Goal: Information Seeking & Learning: Check status

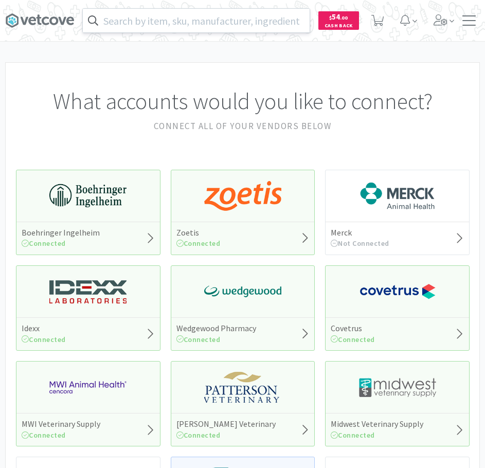
click at [246, 20] on input "text" at bounding box center [196, 21] width 227 height 24
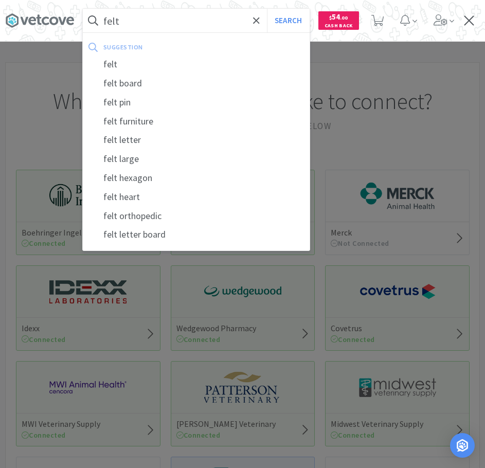
type input "felt"
click at [267, 9] on button "Search" at bounding box center [288, 21] width 43 height 24
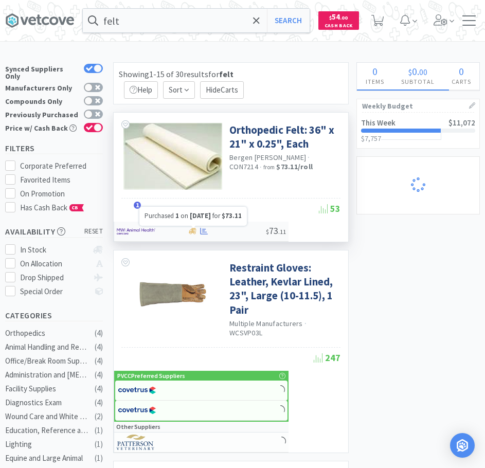
click at [201, 233] on icon at bounding box center [204, 231] width 8 height 8
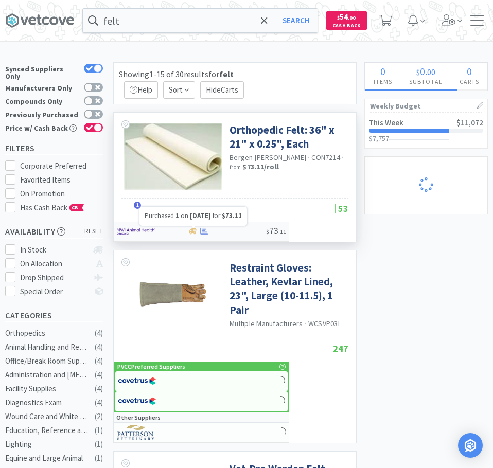
select select "1"
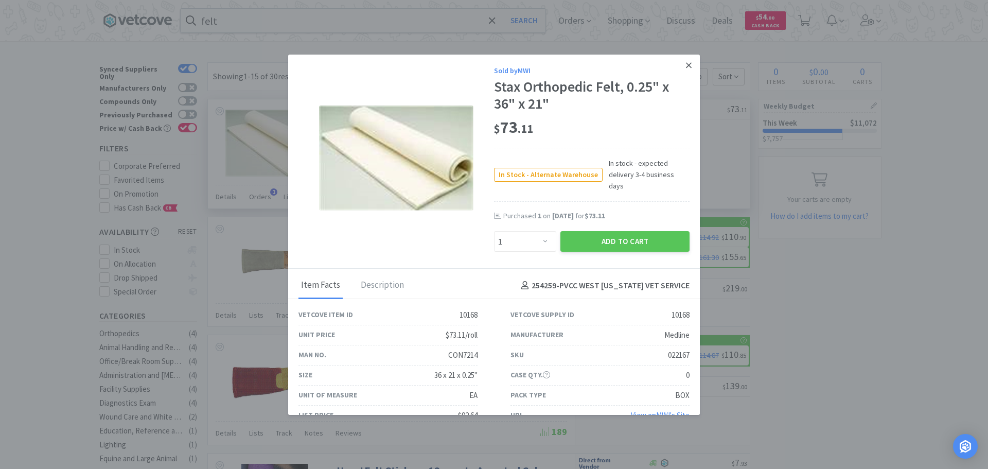
click at [492, 63] on link at bounding box center [689, 66] width 18 height 22
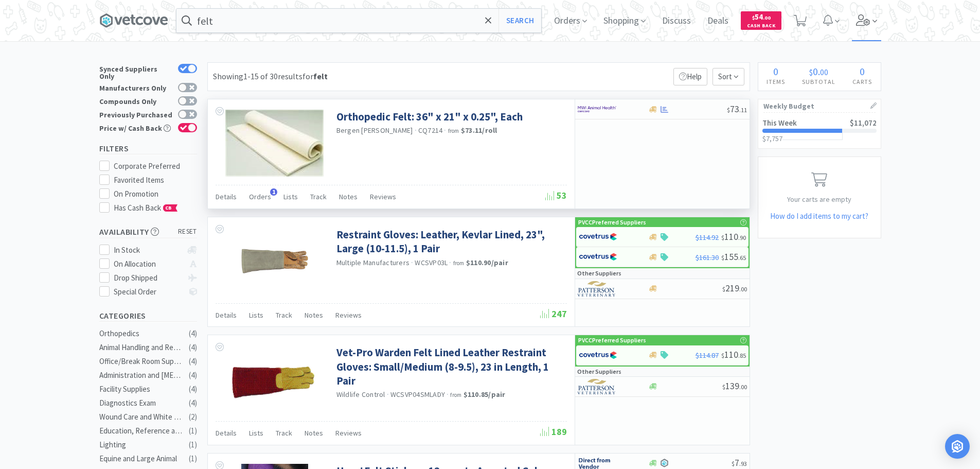
click at [492, 16] on icon at bounding box center [863, 19] width 14 height 11
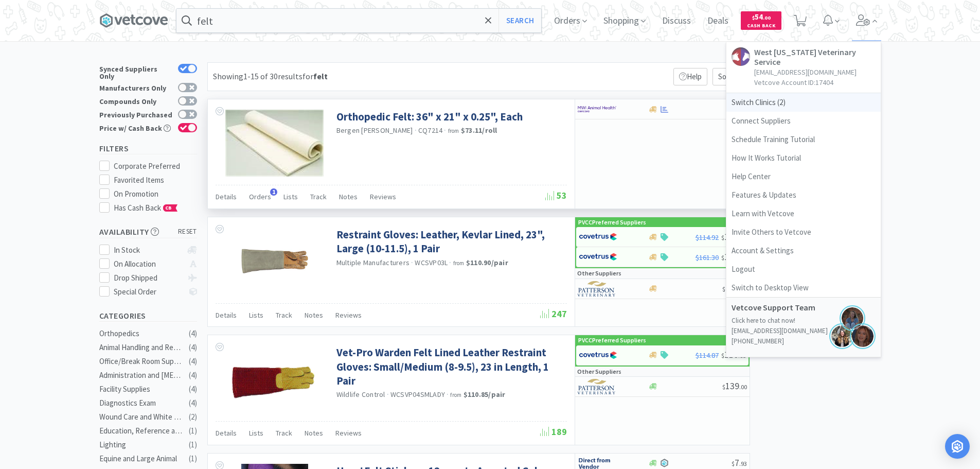
click at [492, 101] on span "Switch Clinics ( 2 )" at bounding box center [803, 102] width 154 height 19
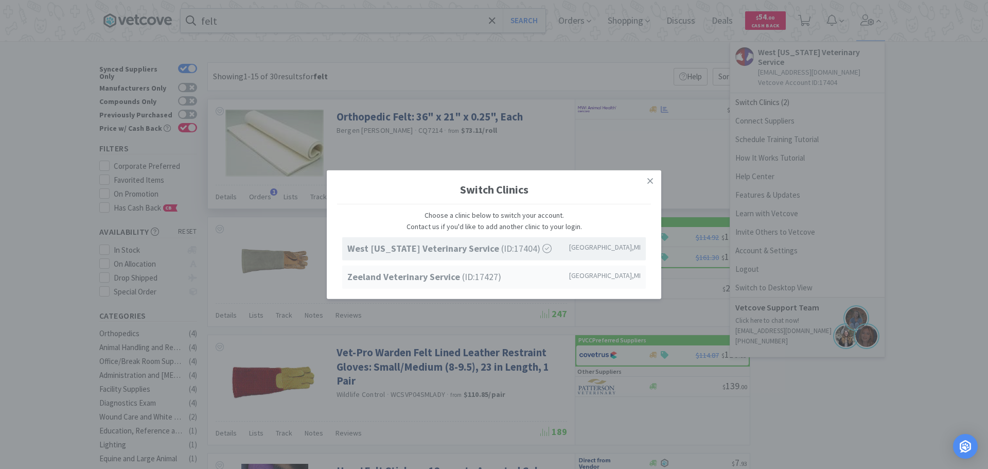
click at [421, 277] on strong "Zeeland Veterinary Service" at bounding box center [404, 277] width 115 height 12
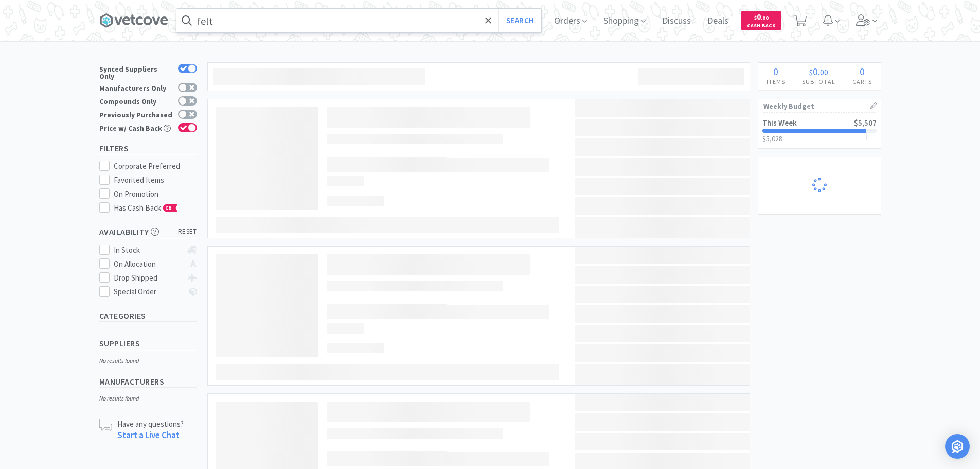
click at [256, 25] on input "felt" at bounding box center [358, 21] width 365 height 24
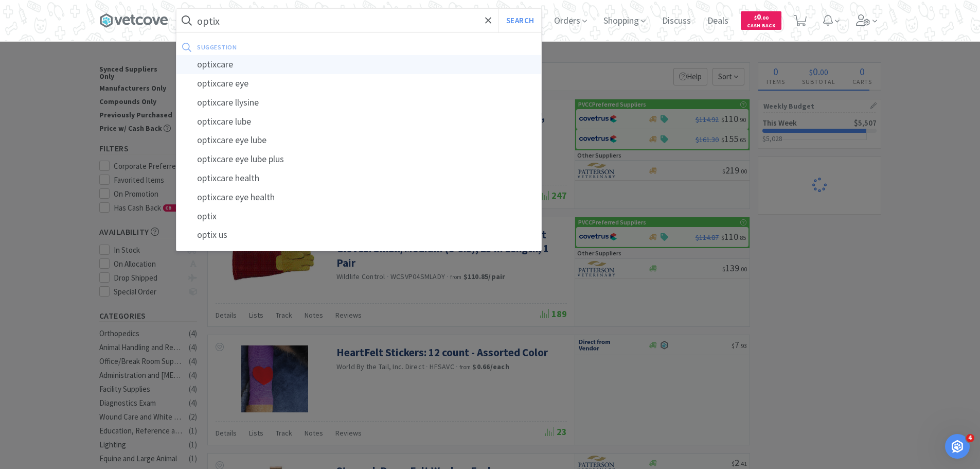
click at [261, 60] on div "optixcare" at bounding box center [358, 64] width 365 height 19
type input "optixcare"
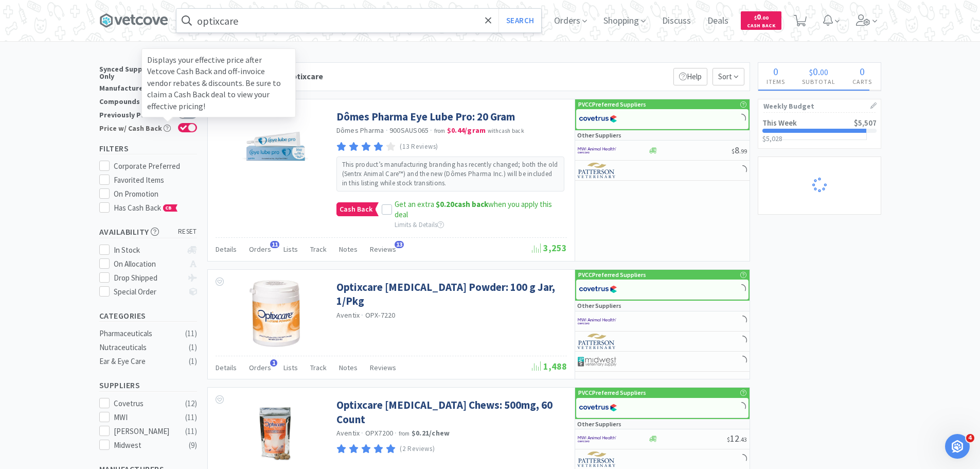
click at [186, 108] on div "Displays your effective price after Vetcove Cash Back and off-invoice vendor re…" at bounding box center [218, 82] width 154 height 69
click at [197, 134] on input "Price w/ Cash Back Displays your effective price after Vetcove Cash Back and of…" at bounding box center [197, 134] width 1 height 1
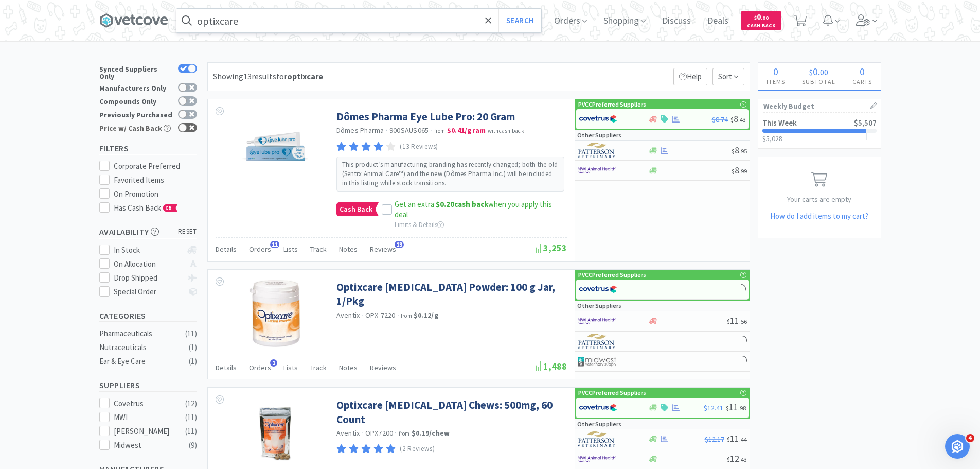
click at [188, 123] on div at bounding box center [187, 127] width 19 height 9
checkbox input "true"
click at [185, 112] on div at bounding box center [183, 114] width 8 height 8
checkbox input "true"
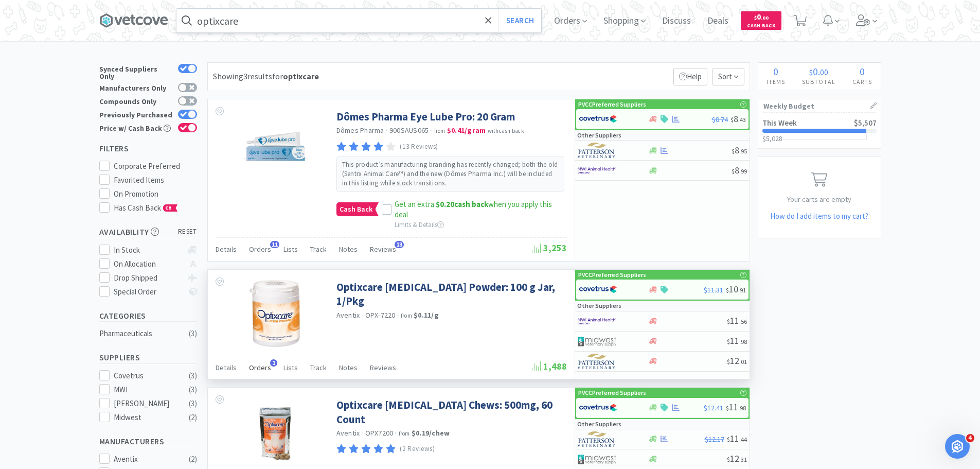
click at [267, 369] on span "Orders" at bounding box center [260, 367] width 22 height 9
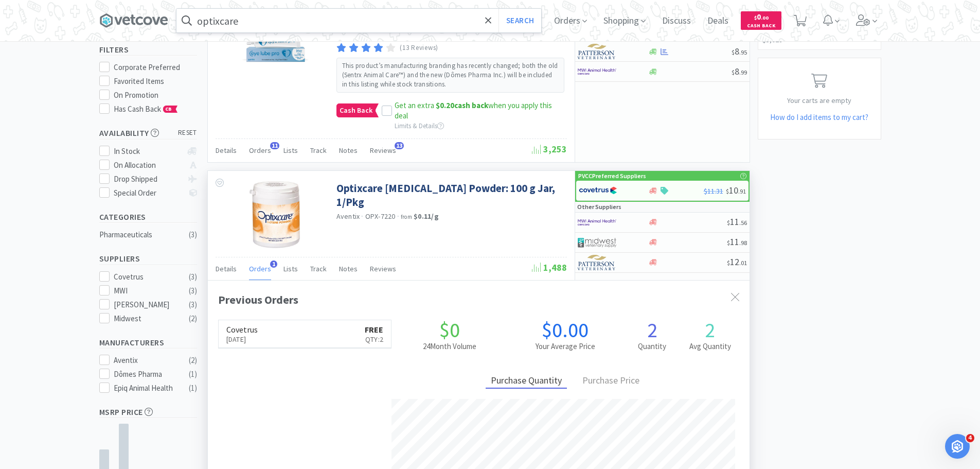
scroll to position [103, 0]
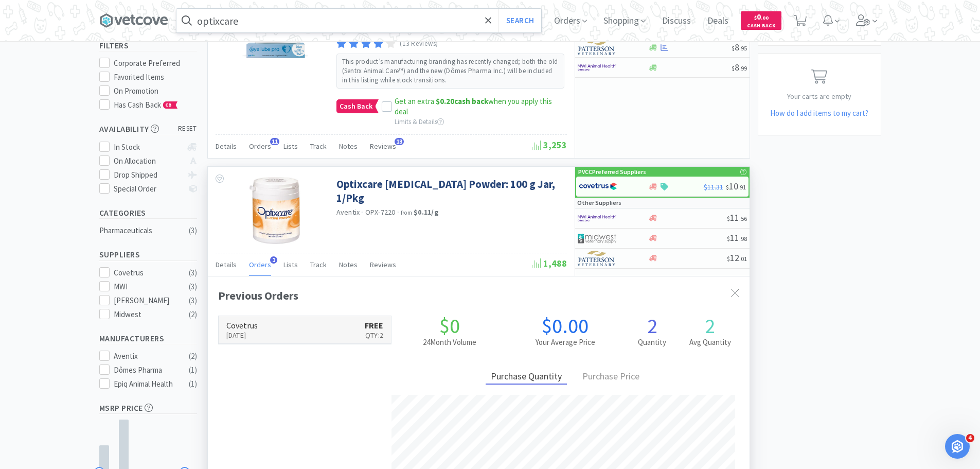
click at [355, 332] on link "Covetrus Aug 27th, 2024 FREE Qty: 2" at bounding box center [305, 330] width 173 height 28
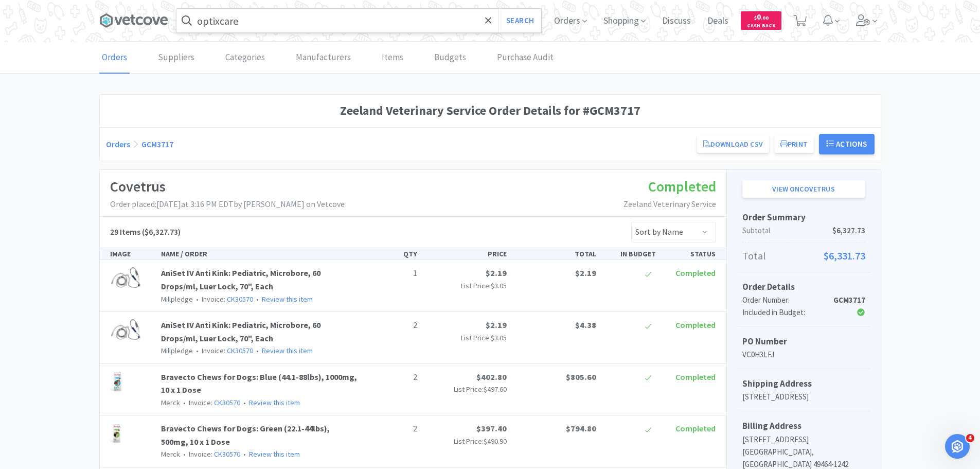
click at [262, 21] on input "optixcare" at bounding box center [358, 21] width 365 height 24
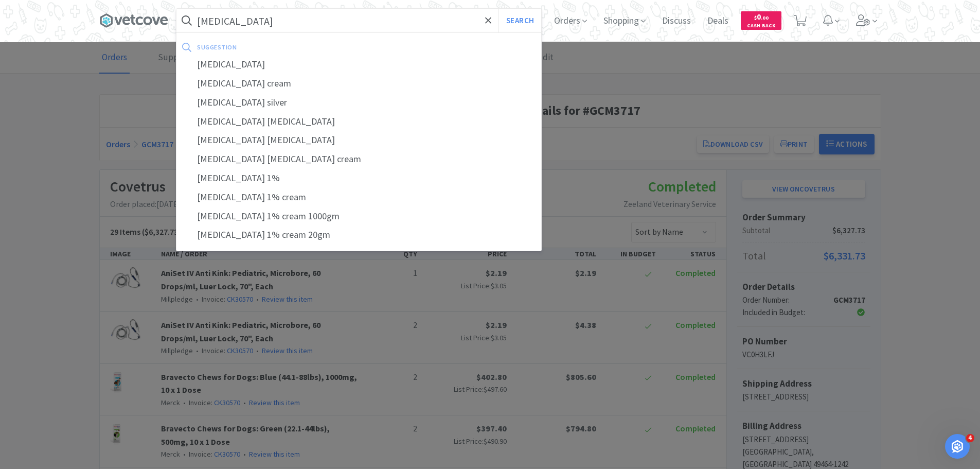
click at [499, 9] on button "Search" at bounding box center [520, 21] width 43 height 24
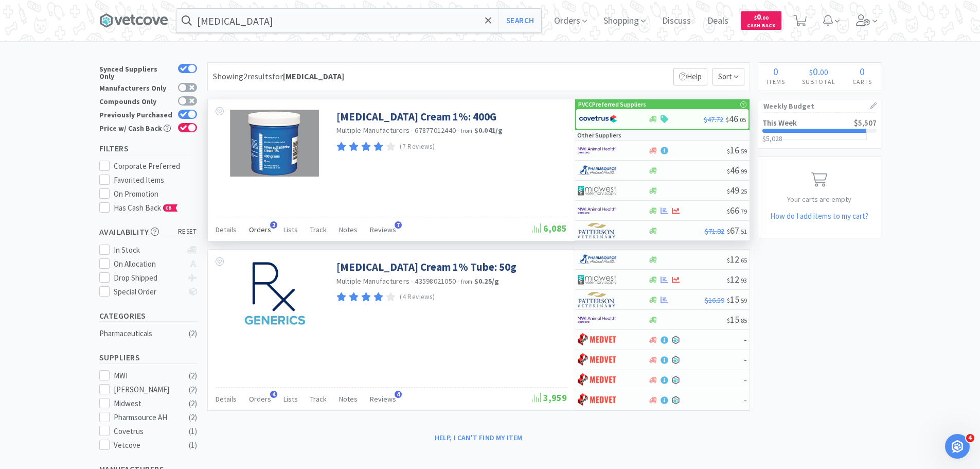
click at [267, 229] on span "Orders" at bounding box center [260, 229] width 22 height 9
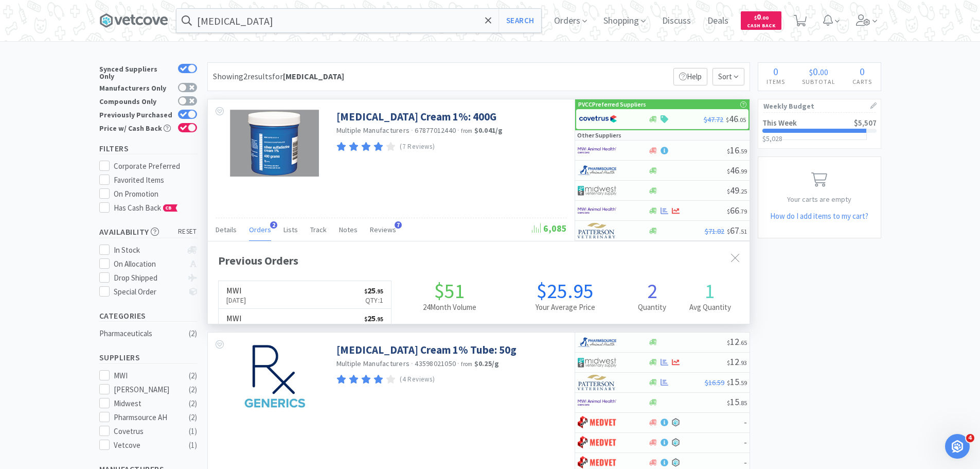
scroll to position [267, 542]
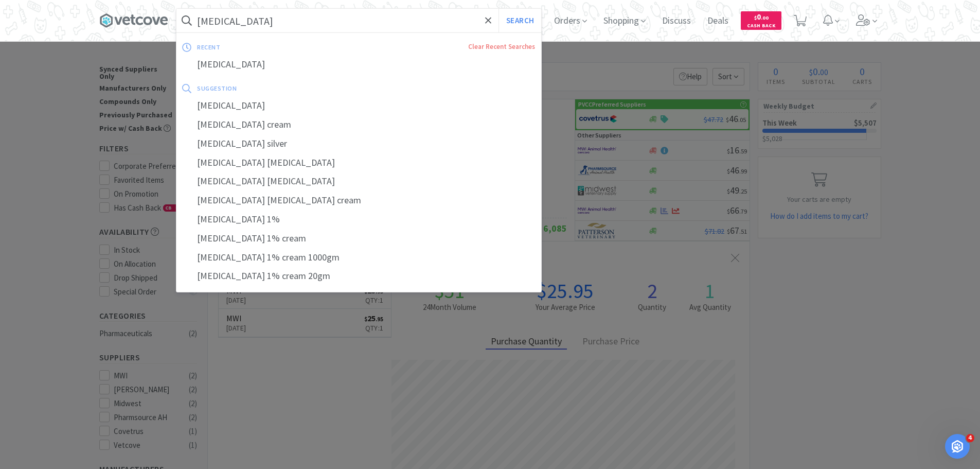
click at [238, 17] on input "silvadene" at bounding box center [358, 21] width 365 height 24
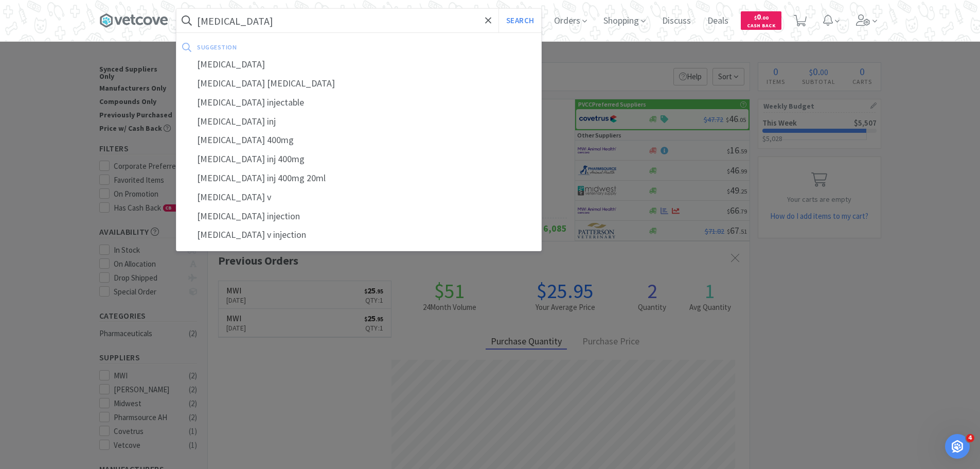
click at [499, 9] on button "Search" at bounding box center [520, 21] width 43 height 24
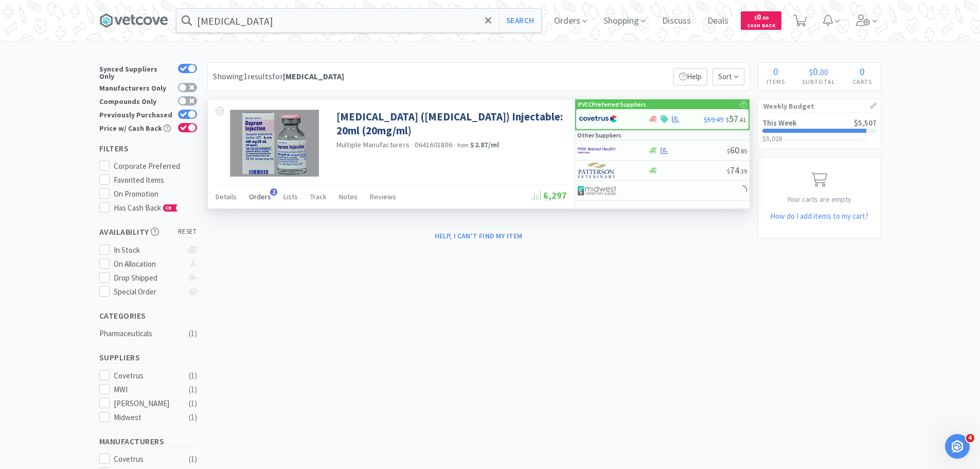
click at [260, 197] on span "Orders" at bounding box center [260, 196] width 22 height 9
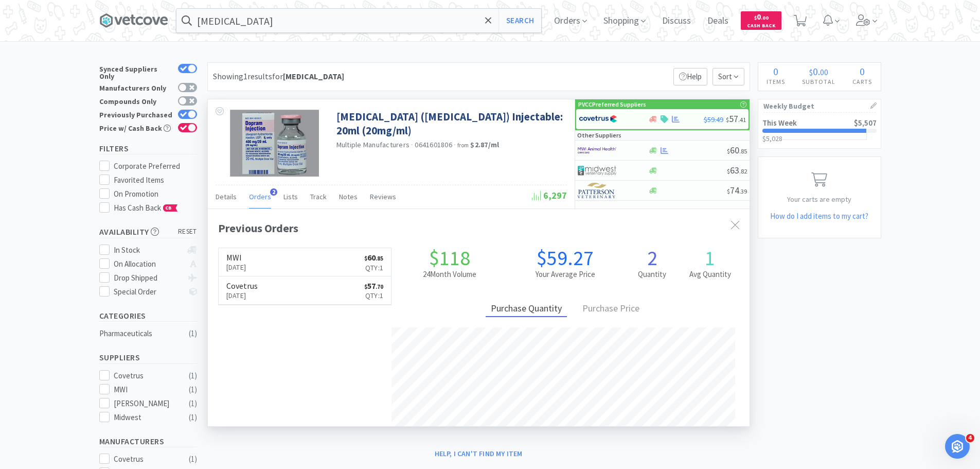
scroll to position [267, 542]
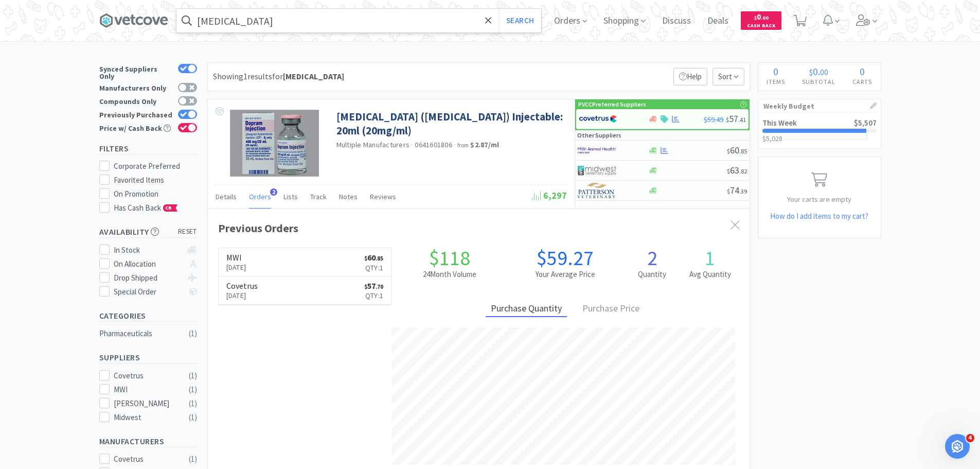
click at [276, 25] on input "dopram" at bounding box center [358, 21] width 365 height 24
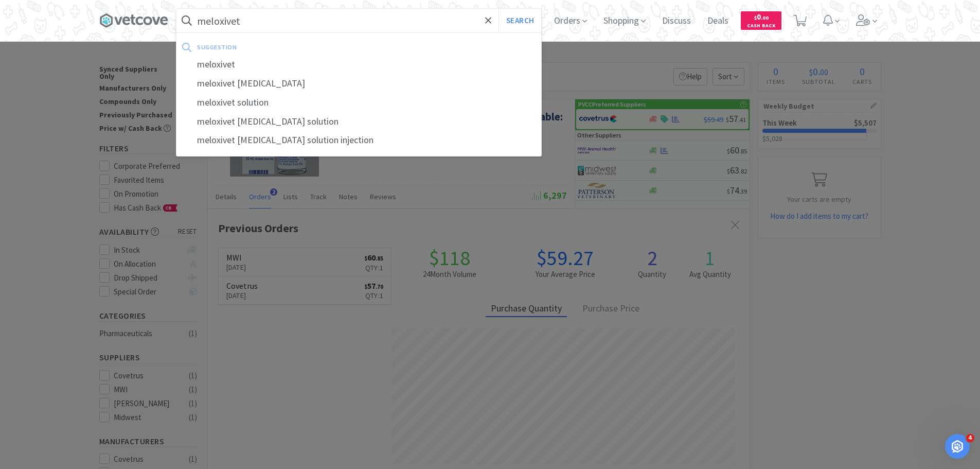
type input "meloxivet"
click at [499, 9] on button "Search" at bounding box center [520, 21] width 43 height 24
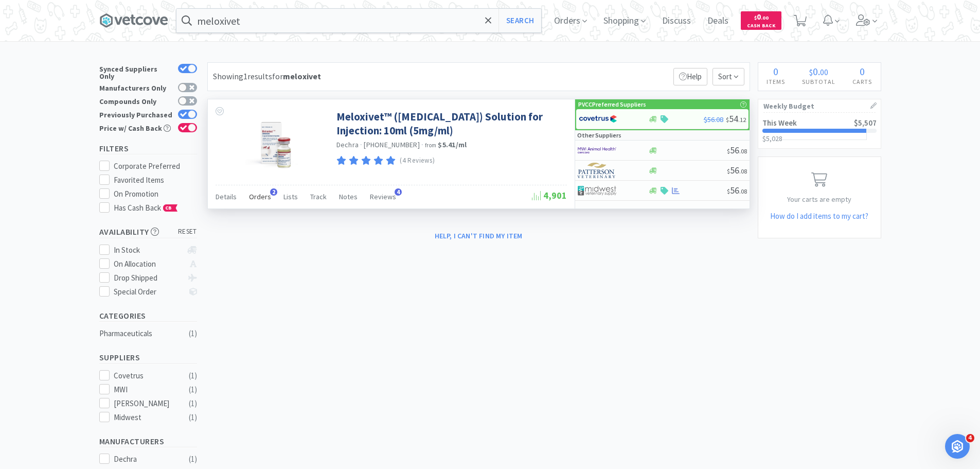
click at [256, 200] on span "Orders" at bounding box center [260, 196] width 22 height 9
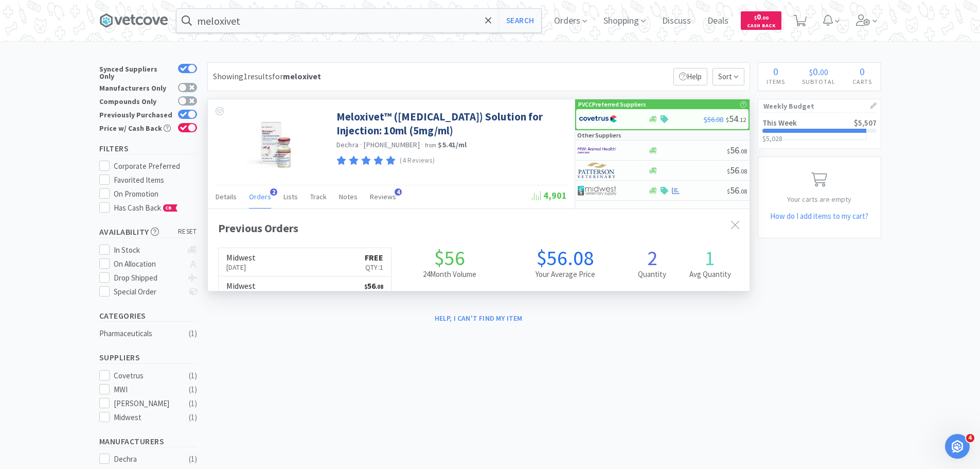
scroll to position [267, 542]
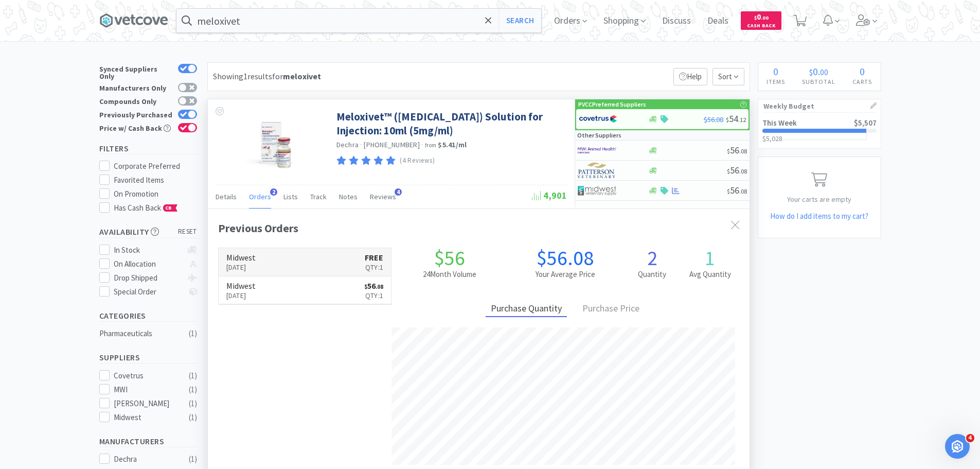
click at [296, 257] on link "Midwest Oct 22nd, 2024 FREE Qty: 1" at bounding box center [305, 262] width 173 height 28
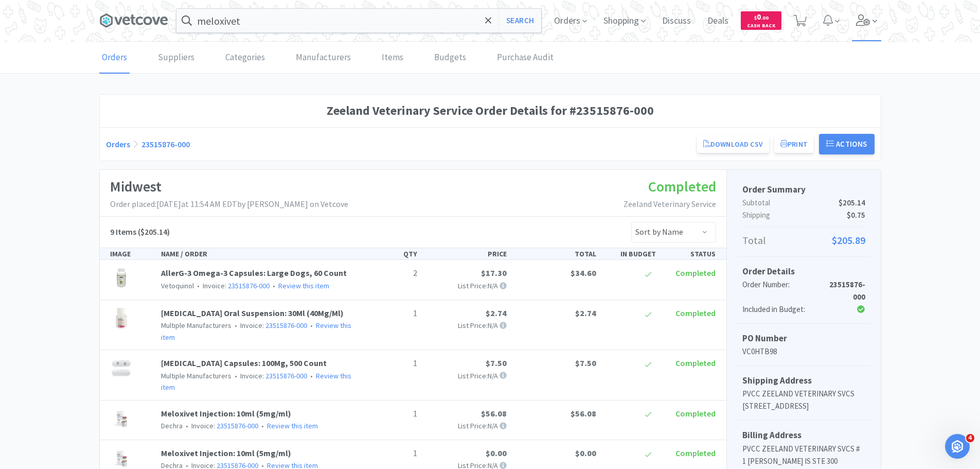
click at [860, 17] on icon at bounding box center [863, 19] width 14 height 11
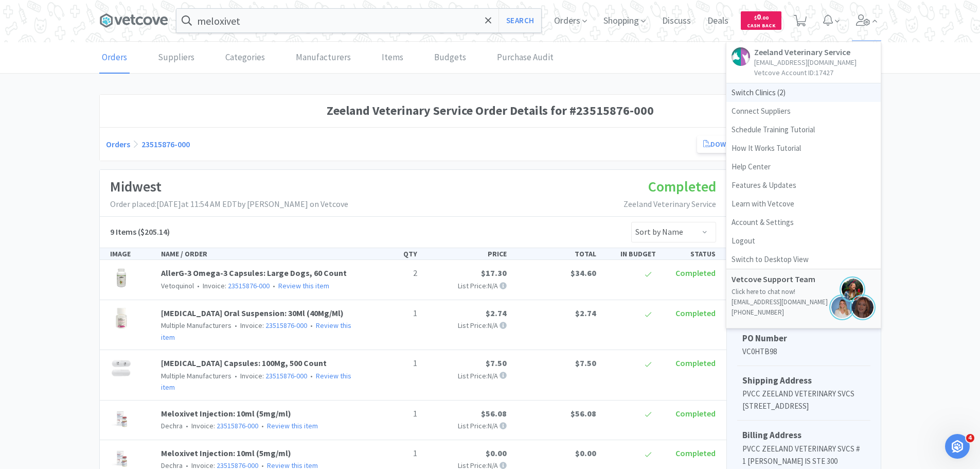
click at [770, 95] on span "Switch Clinics ( 2 )" at bounding box center [803, 92] width 154 height 19
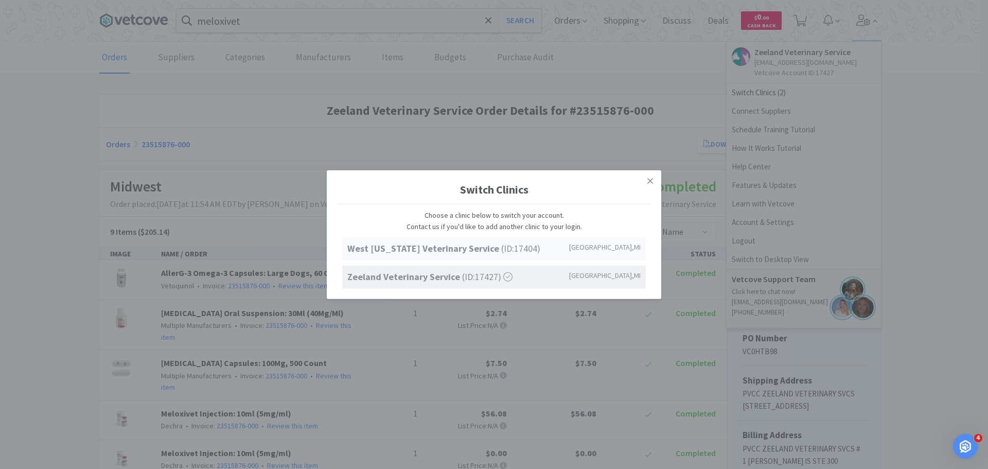
click at [487, 242] on span "West Michigan Veterinary Service (ID: 17404 )" at bounding box center [443, 248] width 193 height 15
